Goal: Transaction & Acquisition: Purchase product/service

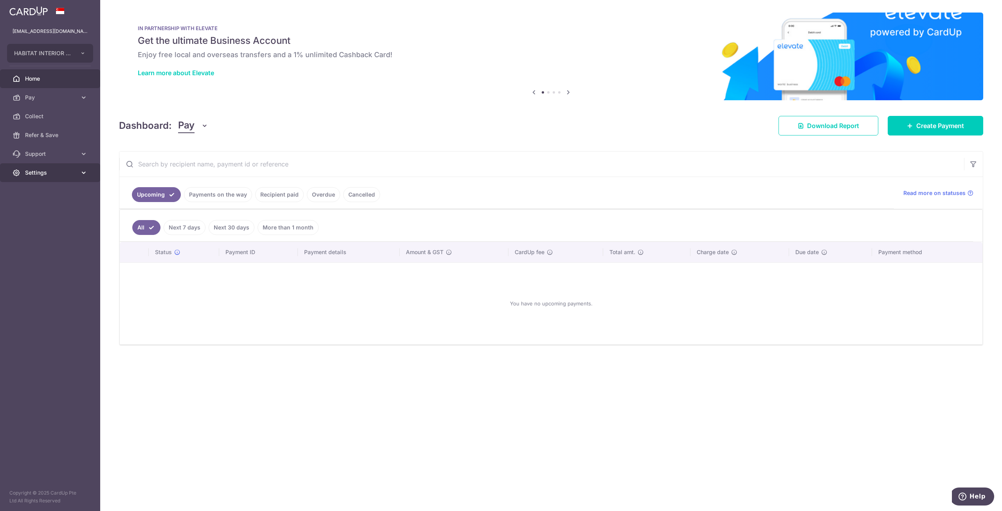
click at [47, 176] on span "Settings" at bounding box center [51, 173] width 52 height 8
click at [51, 193] on span "Account" at bounding box center [51, 191] width 52 height 8
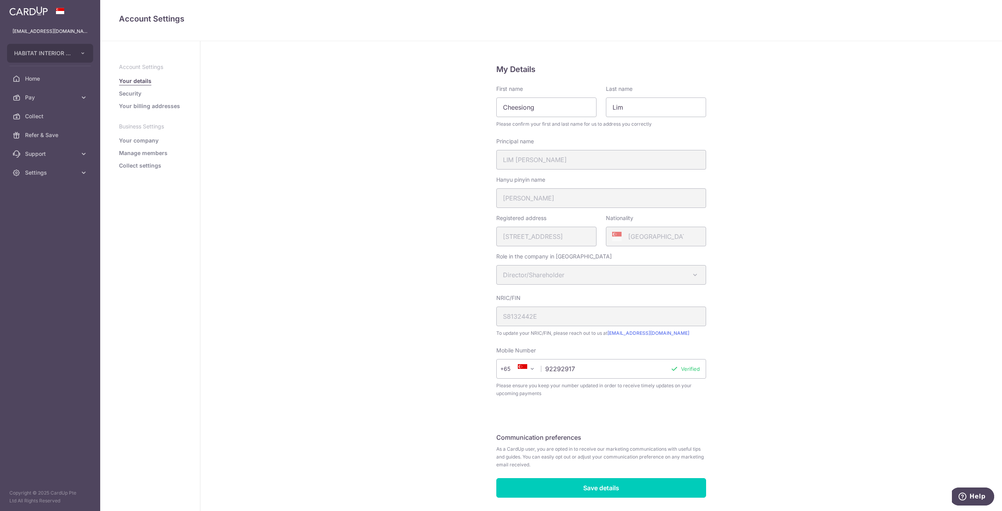
click at [147, 143] on link "Your company" at bounding box center [139, 141] width 40 height 8
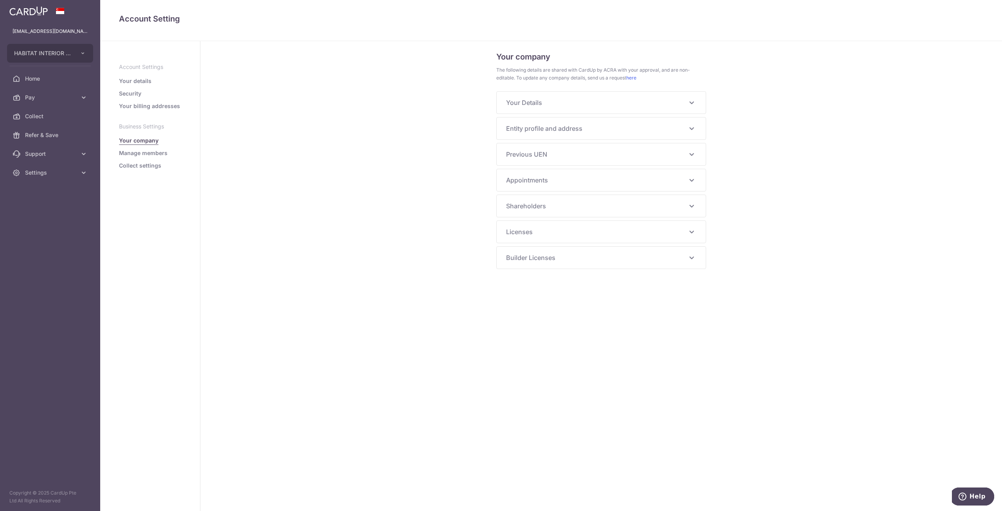
click at [573, 101] on span "Your Details" at bounding box center [596, 102] width 181 height 9
click at [563, 140] on div "Your company The following details are shared with CardUp by ACRA with your app…" at bounding box center [601, 165] width 210 height 231
click at [564, 131] on span "Entity profile and address" at bounding box center [596, 128] width 181 height 9
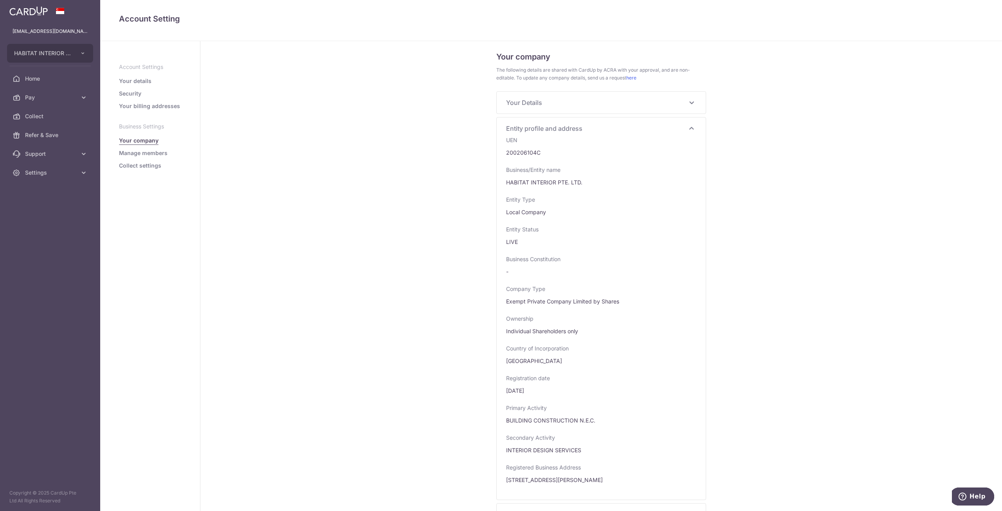
click at [564, 131] on span "Entity profile and address" at bounding box center [596, 128] width 181 height 9
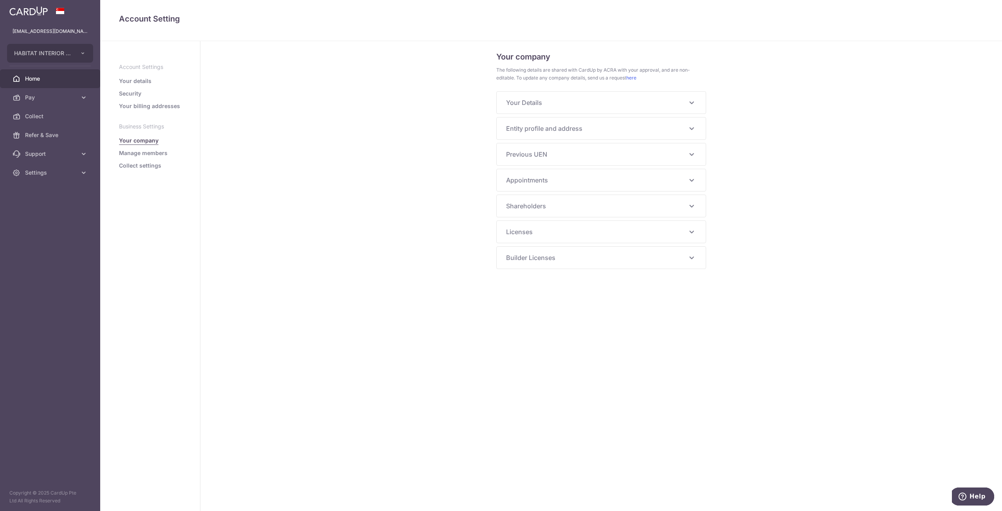
click at [42, 78] on span "Home" at bounding box center [51, 79] width 52 height 8
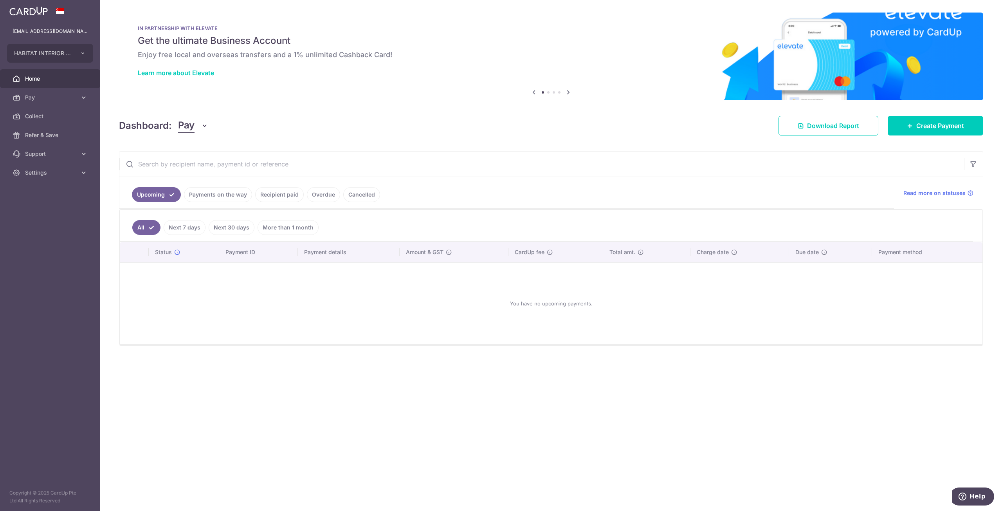
click at [42, 99] on span "Pay" at bounding box center [51, 98] width 52 height 8
click at [45, 112] on span "Payments" at bounding box center [51, 116] width 52 height 8
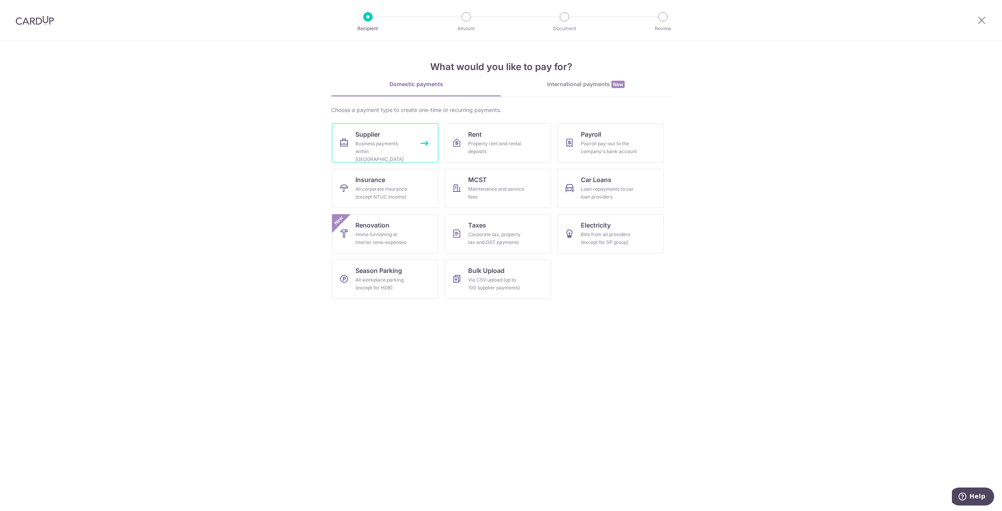
click at [387, 154] on div "Business payments within Singapore" at bounding box center [383, 151] width 56 height 23
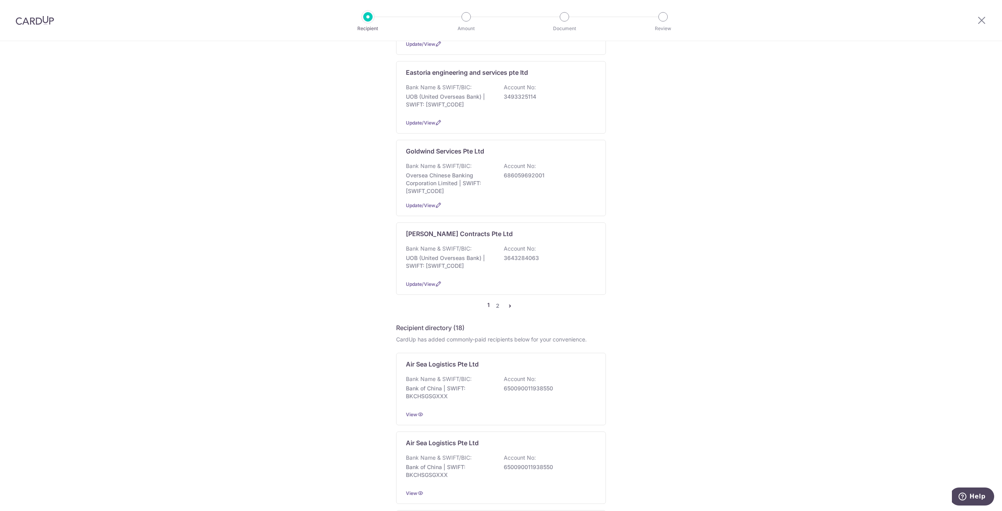
scroll to position [665, 0]
click at [507, 303] on icon "pager" at bounding box center [510, 306] width 6 height 6
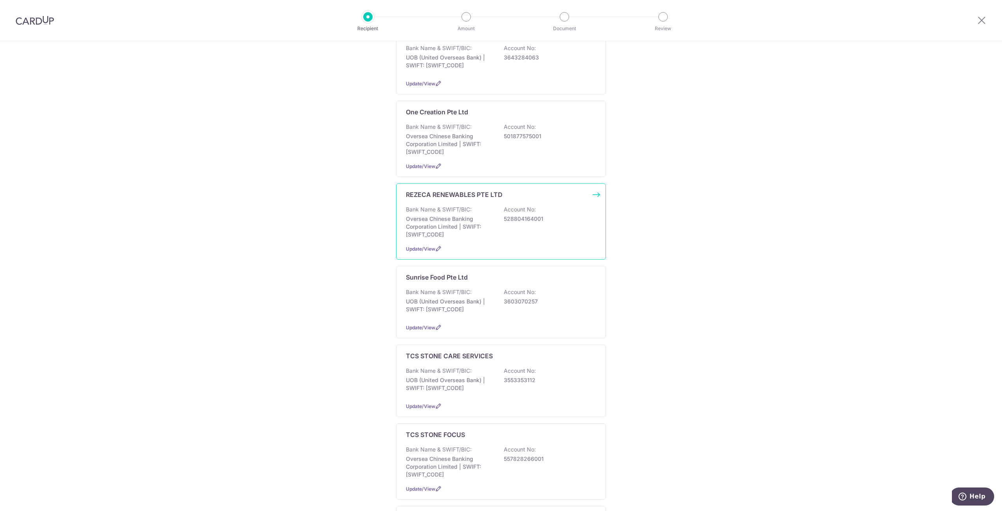
scroll to position [157, 0]
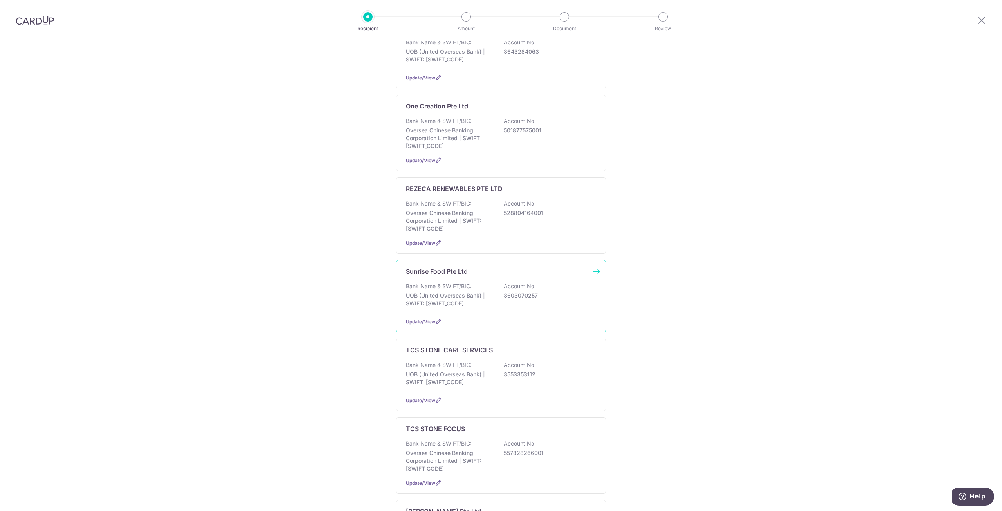
click at [519, 292] on p "3603070257" at bounding box center [548, 296] width 88 height 8
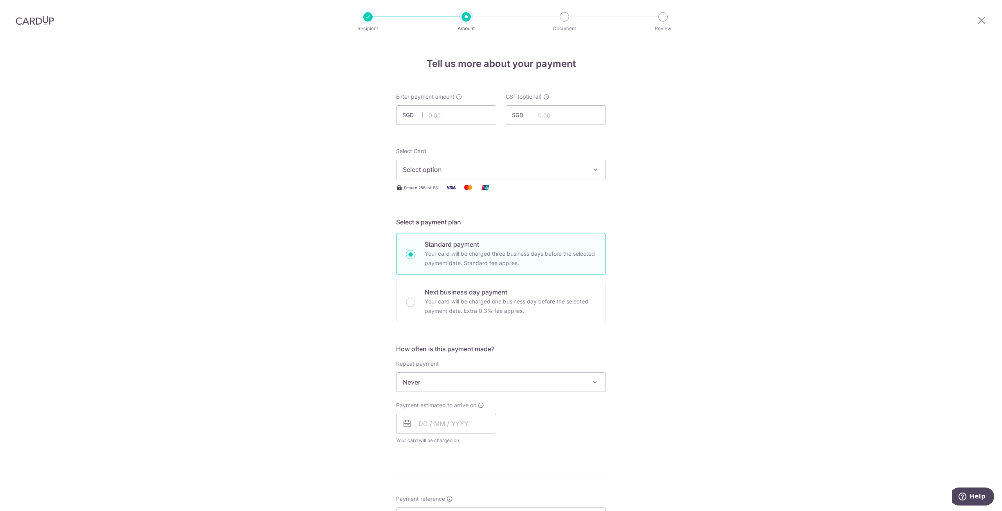
click at [767, 67] on div "Tell us more about your payment Enter payment amount SGD GST (optional) SGD Sel…" at bounding box center [501, 421] width 1002 height 760
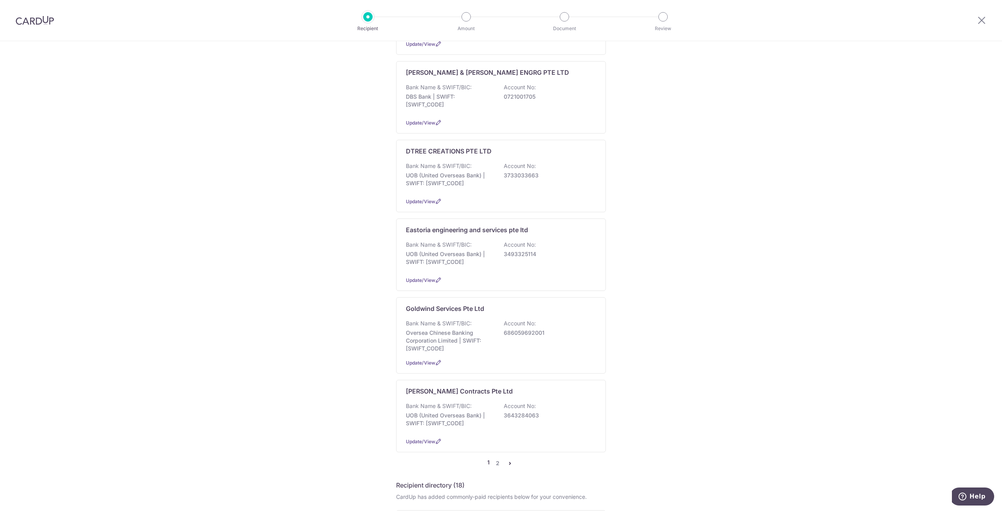
scroll to position [665, 0]
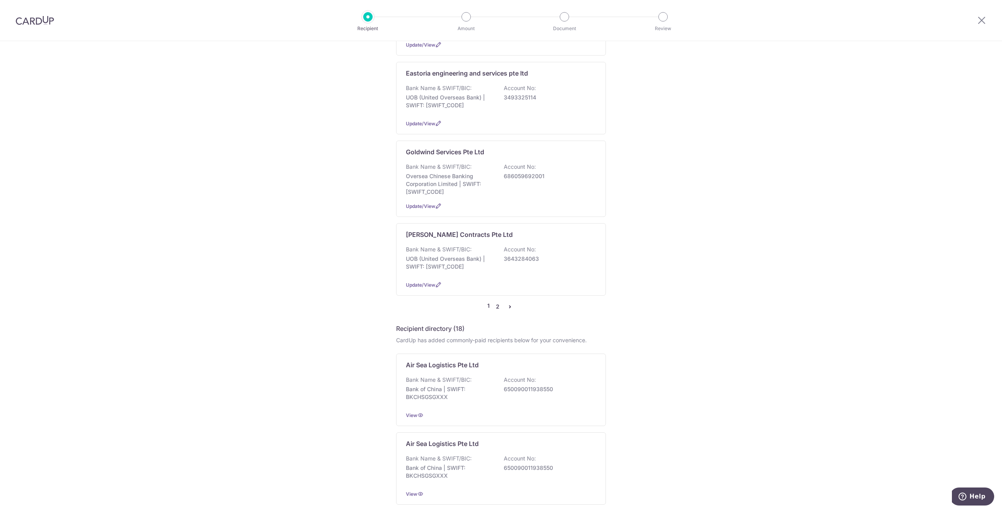
click at [496, 302] on link "2" at bounding box center [497, 306] width 9 height 9
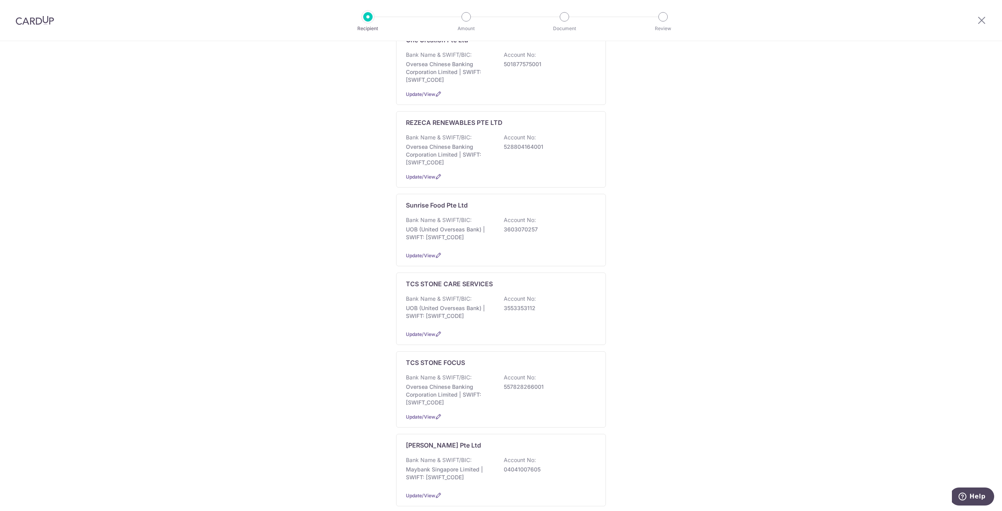
scroll to position [274, 0]
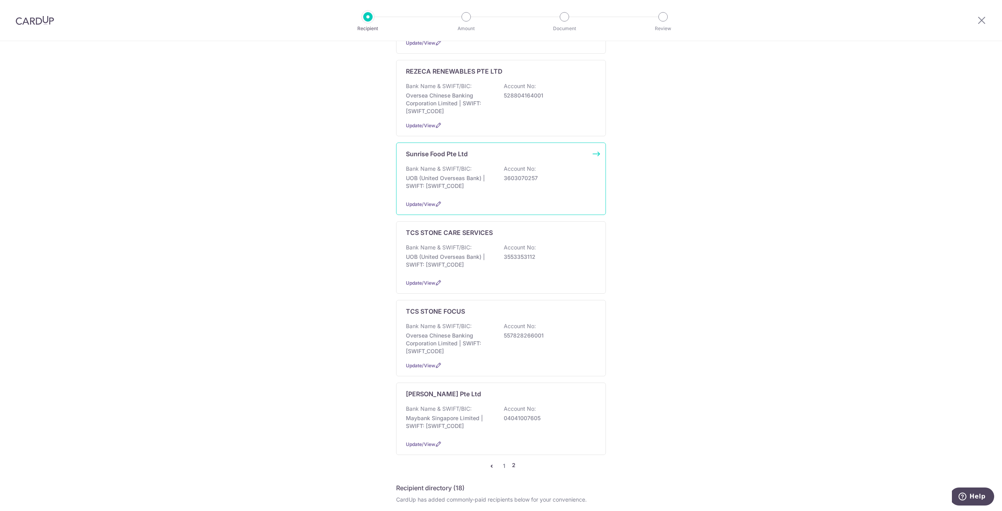
click at [438, 174] on p "UOB (United Overseas Bank) | SWIFT: UOVBSGSGXXX" at bounding box center [450, 182] width 88 height 16
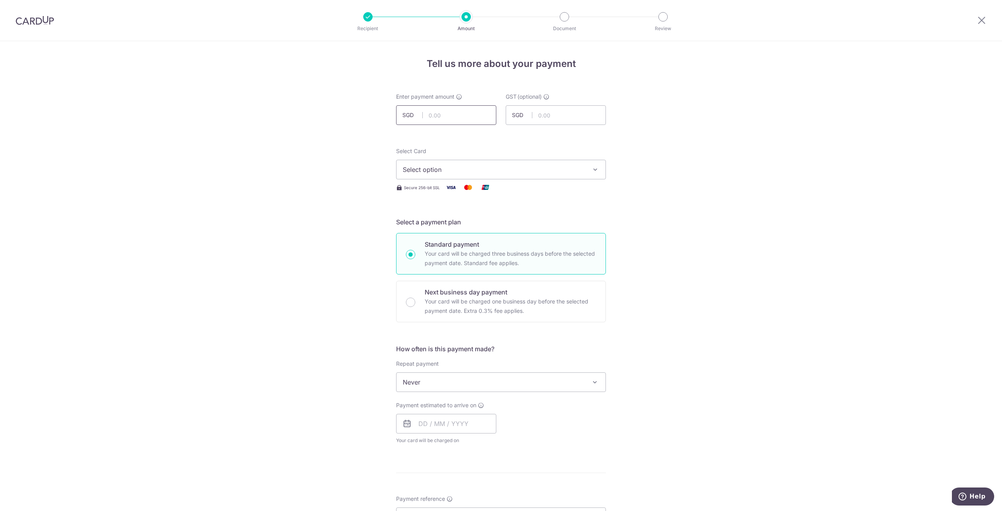
click at [458, 114] on input "text" at bounding box center [446, 115] width 100 height 20
drag, startPoint x: 301, startPoint y: 317, endPoint x: 285, endPoint y: 318, distance: 16.1
click at [301, 317] on div "Tell us more about your payment Enter payment amount SGD GST (optional) SGD Sel…" at bounding box center [501, 421] width 1002 height 760
click at [585, 510] on input "Payment reference" at bounding box center [501, 517] width 210 height 20
click at [457, 113] on input "text" at bounding box center [446, 115] width 100 height 20
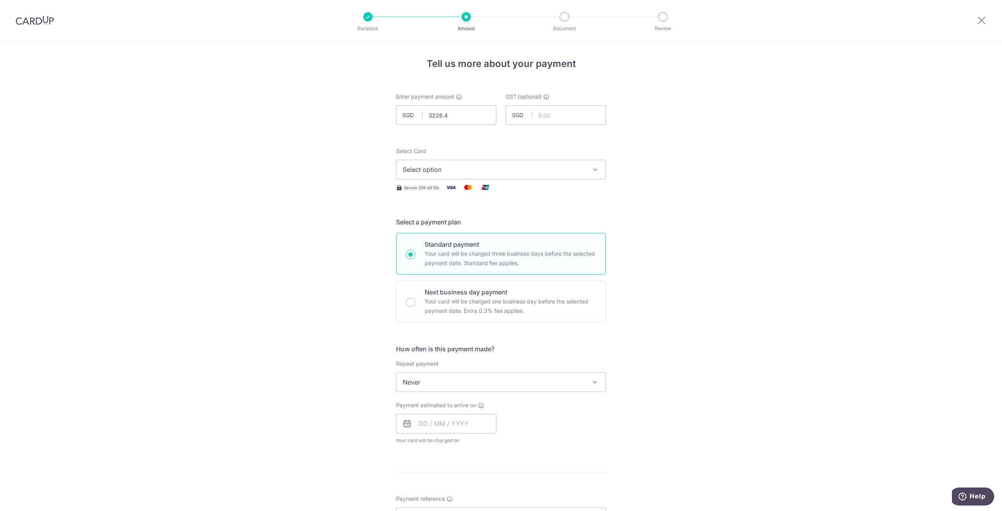
type input "3,226.40"
click at [562, 167] on span "Select option" at bounding box center [494, 169] width 182 height 9
click at [457, 226] on span "**** 6290" at bounding box center [501, 225] width 196 height 9
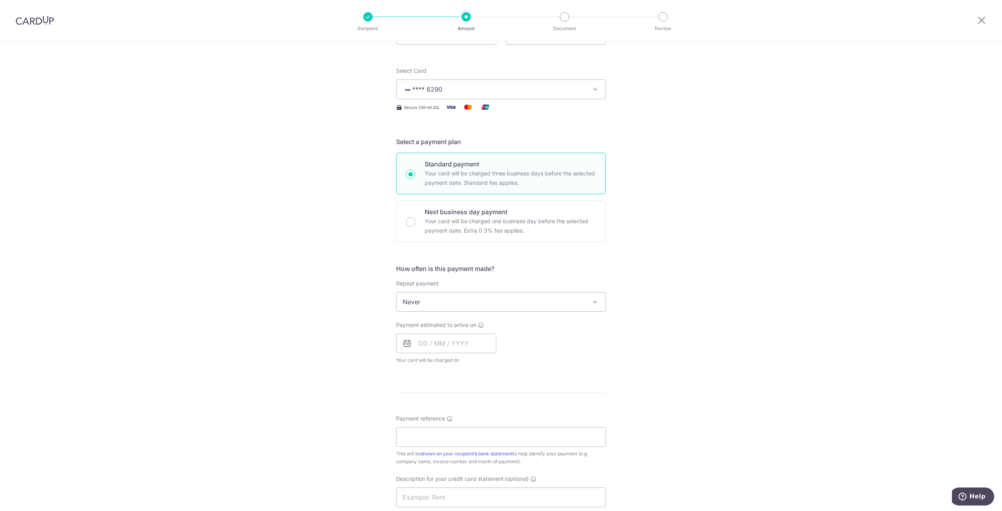
scroll to position [157, 0]
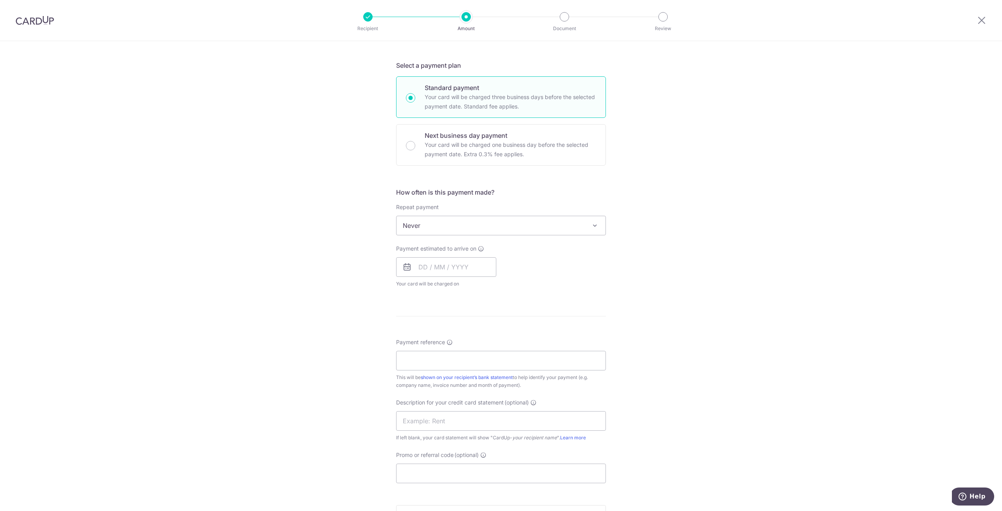
click at [478, 227] on span "Never" at bounding box center [500, 225] width 209 height 19
click at [472, 229] on span "Never" at bounding box center [500, 225] width 209 height 19
click at [416, 266] on input "text" at bounding box center [446, 267] width 100 height 20
click at [471, 339] on link "9" at bounding box center [474, 338] width 13 height 13
type input "[DATE]"
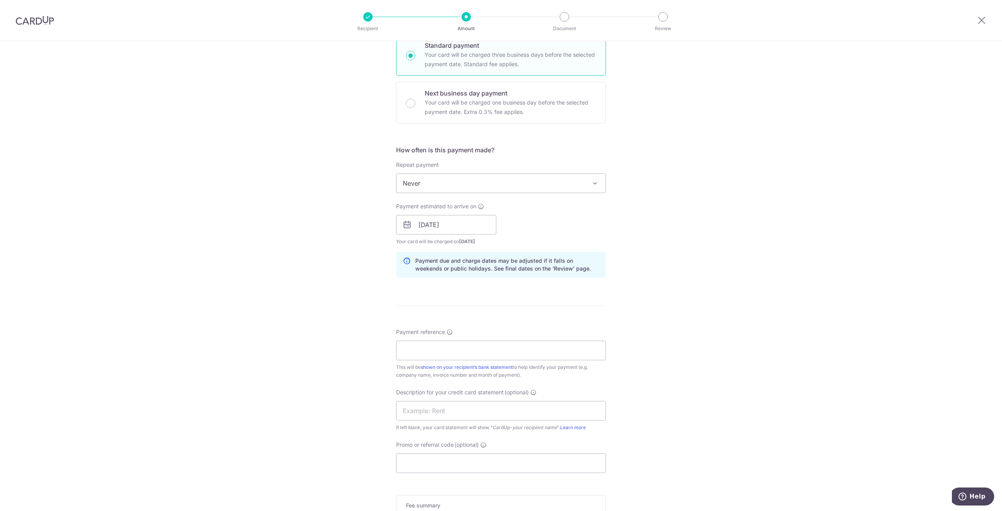
scroll to position [313, 0]
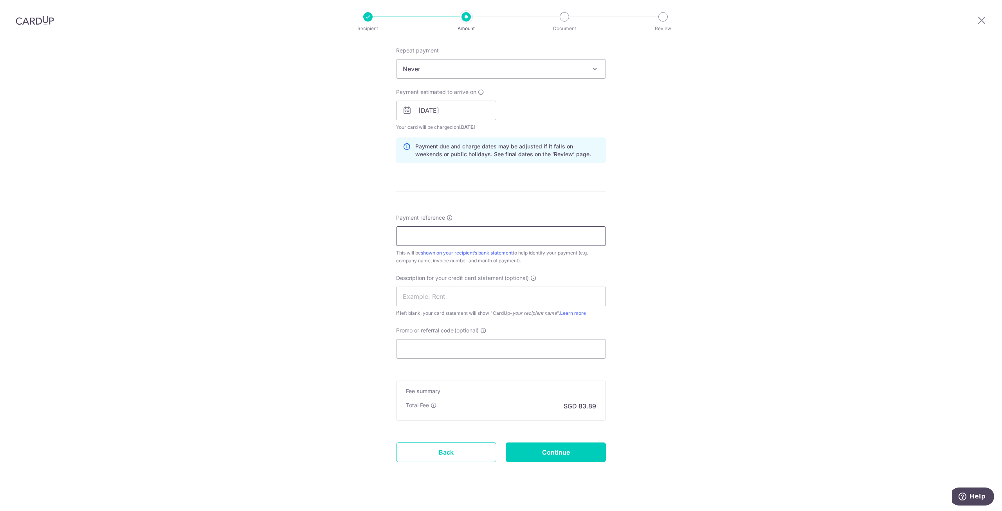
click at [418, 238] on input "Payment reference" at bounding box center [501, 236] width 210 height 20
click at [423, 236] on input "SR-02" at bounding box center [501, 236] width 210 height 20
type input "SR-03"
click at [320, 267] on div "Tell us more about your payment Enter payment amount SGD 3,226.40 3226.40 GST (…" at bounding box center [501, 124] width 1002 height 792
click at [430, 297] on input "text" at bounding box center [501, 296] width 210 height 20
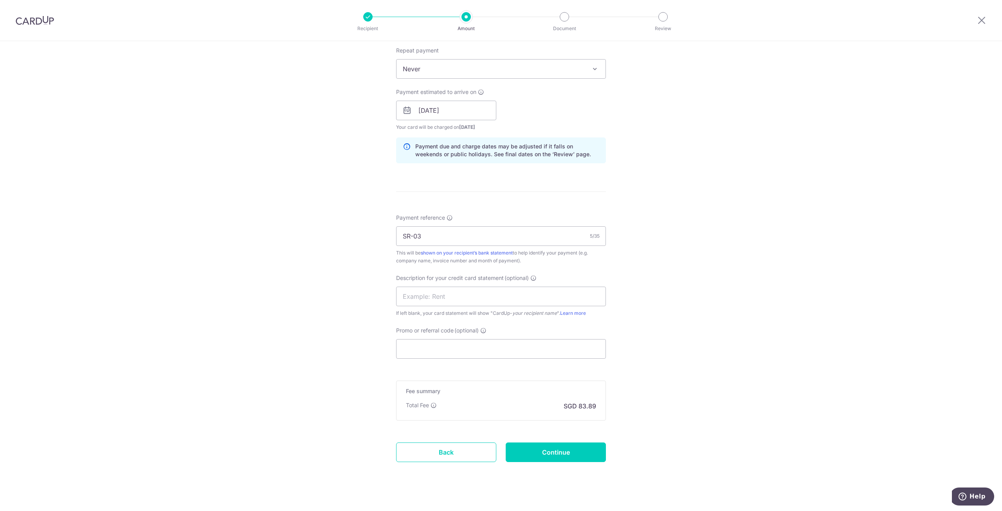
drag, startPoint x: 394, startPoint y: 277, endPoint x: 228, endPoint y: 268, distance: 166.9
click at [228, 268] on div "Tell us more about your payment Enter payment amount SGD 3,226.40 3226.40 GST (…" at bounding box center [501, 124] width 1002 height 792
click at [490, 298] on input "text" at bounding box center [501, 296] width 210 height 20
type input "Donation"
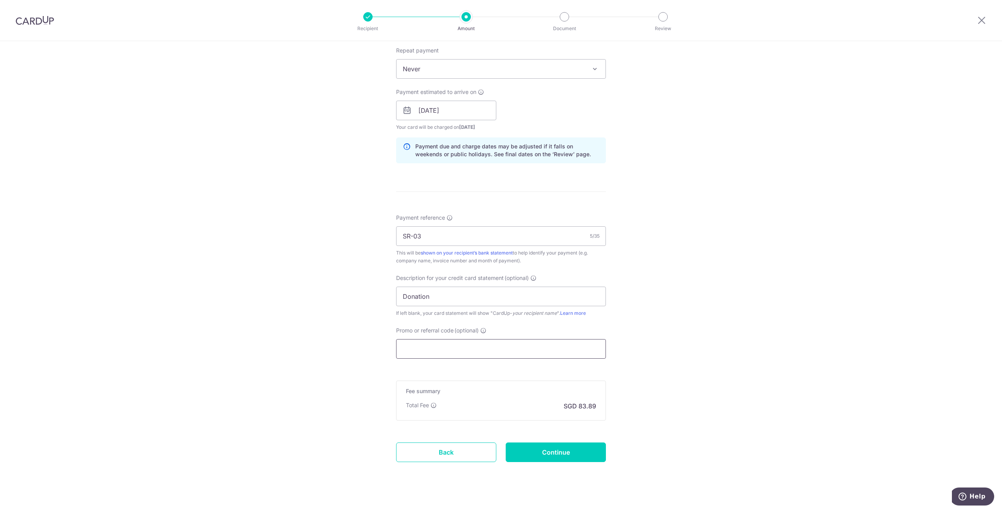
click at [435, 354] on input "Promo or referral code (optional)" at bounding box center [501, 349] width 210 height 20
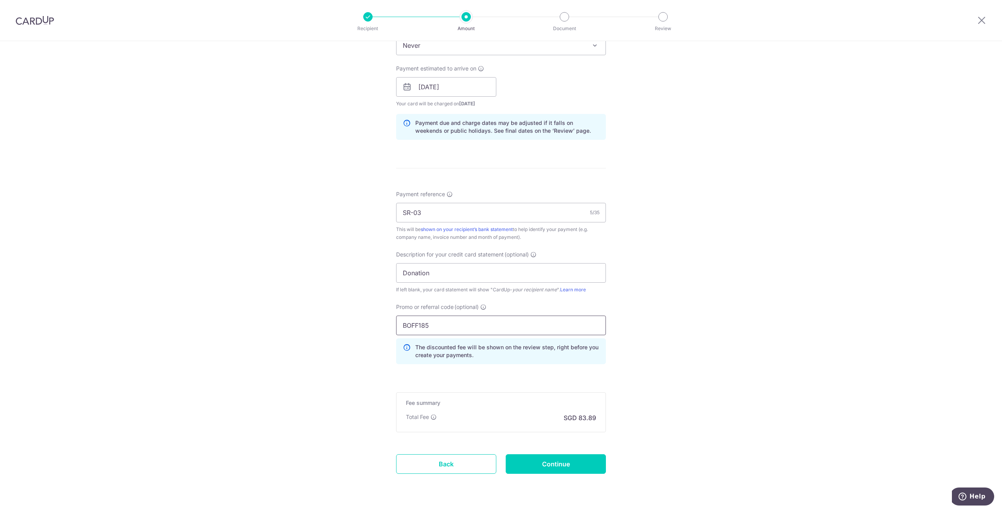
scroll to position [356, 0]
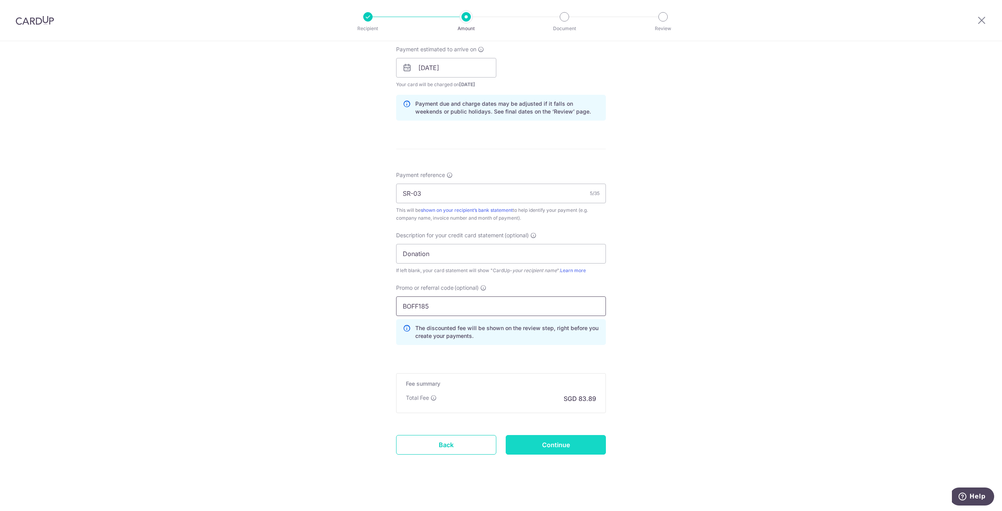
type input "BOFF185"
click at [568, 451] on input "Continue" at bounding box center [556, 445] width 100 height 20
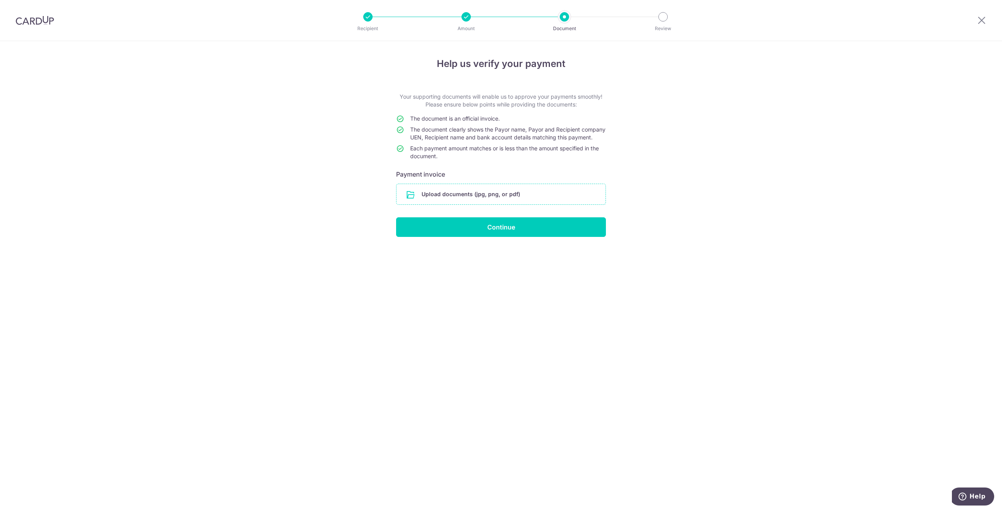
click at [484, 204] on input "file" at bounding box center [500, 194] width 209 height 20
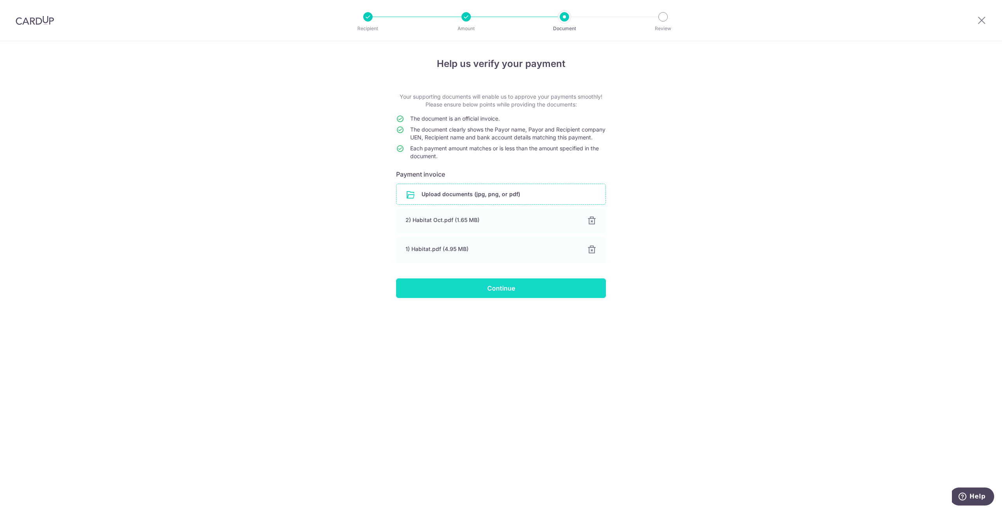
click at [530, 297] on input "Continue" at bounding box center [501, 288] width 210 height 20
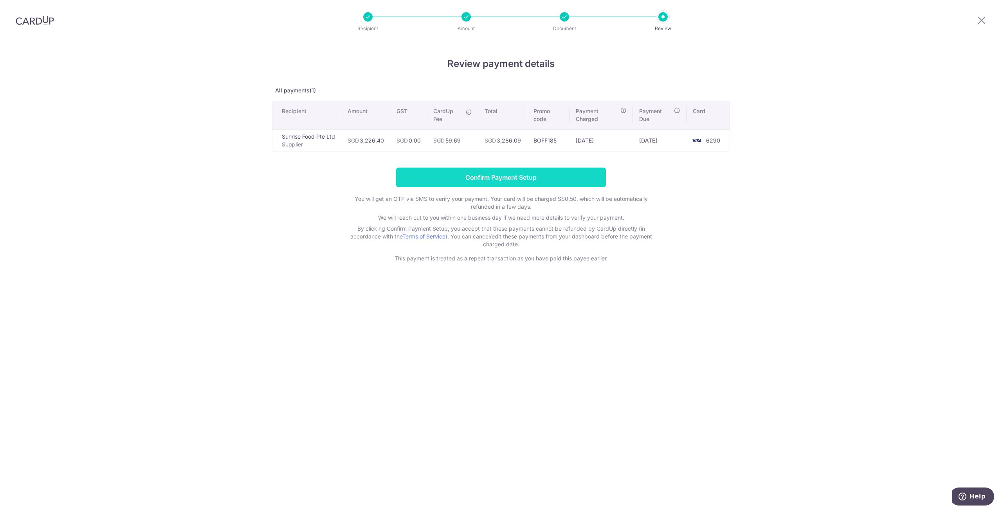
click at [485, 176] on input "Confirm Payment Setup" at bounding box center [501, 177] width 210 height 20
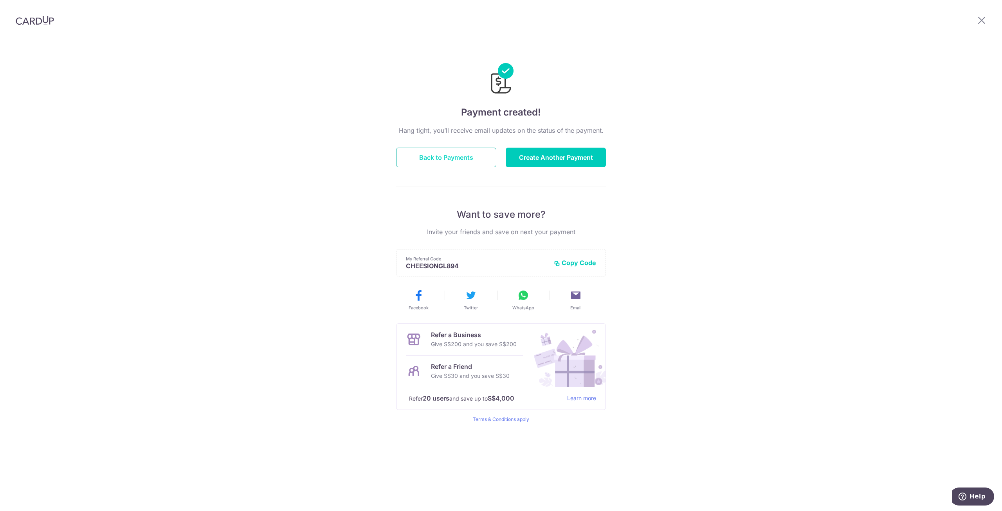
click at [423, 152] on button "Back to Payments" at bounding box center [446, 158] width 100 height 20
